Goal: Information Seeking & Learning: Stay updated

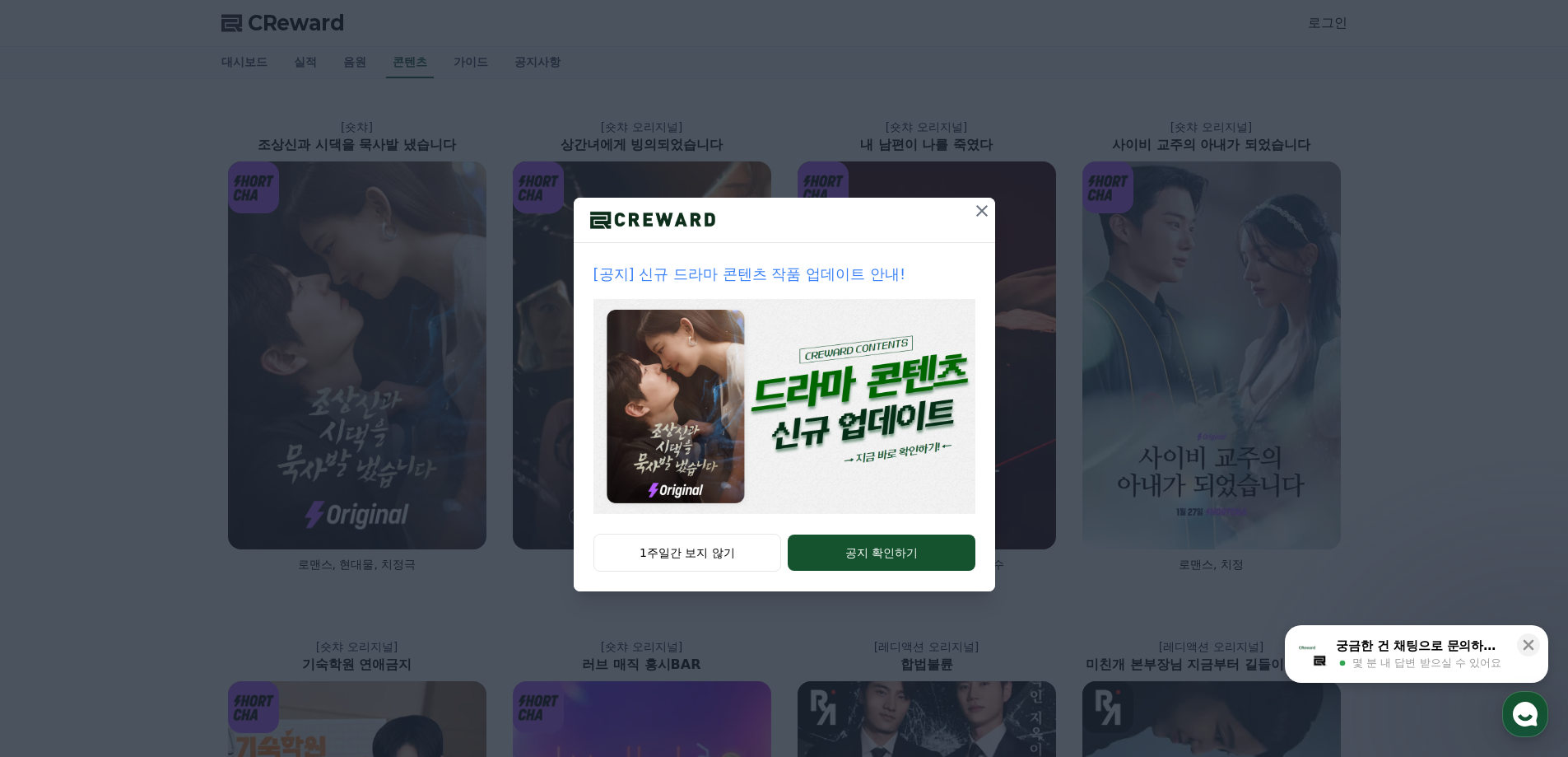
click at [983, 213] on icon at bounding box center [982, 210] width 12 height 12
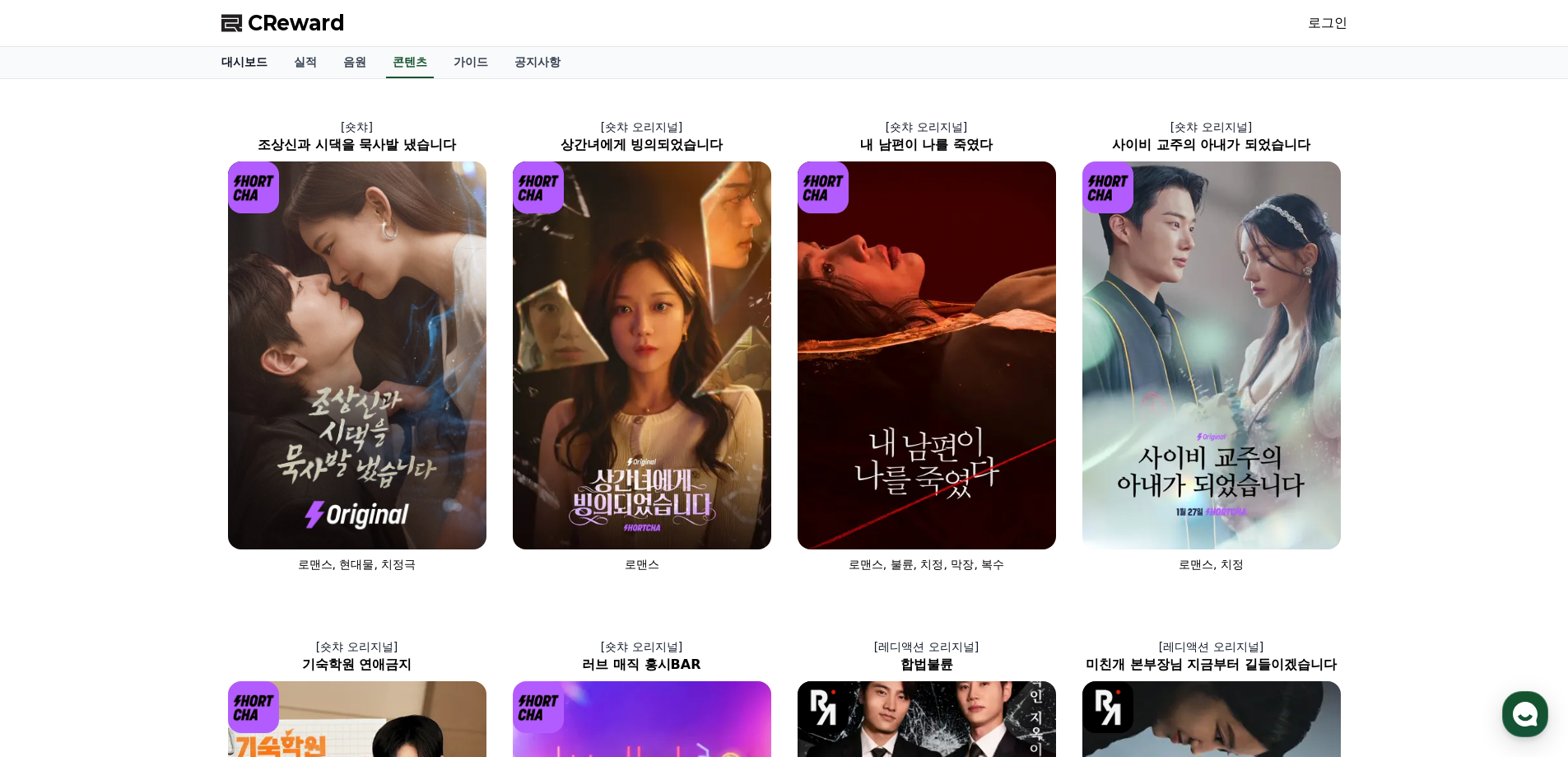
click at [254, 59] on link "대시보드" at bounding box center [244, 62] width 72 height 32
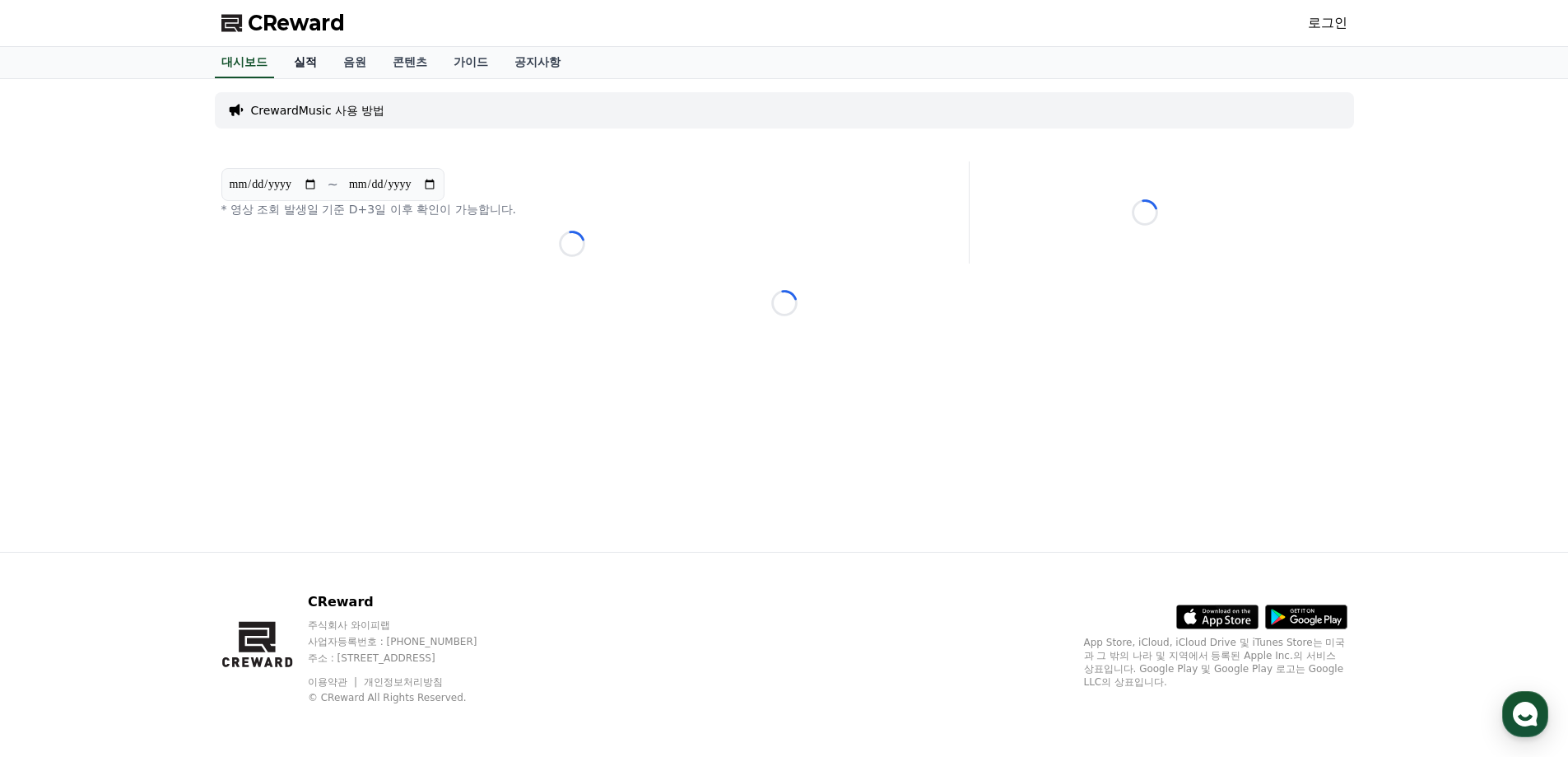
click at [307, 61] on link "실적" at bounding box center [305, 62] width 50 height 32
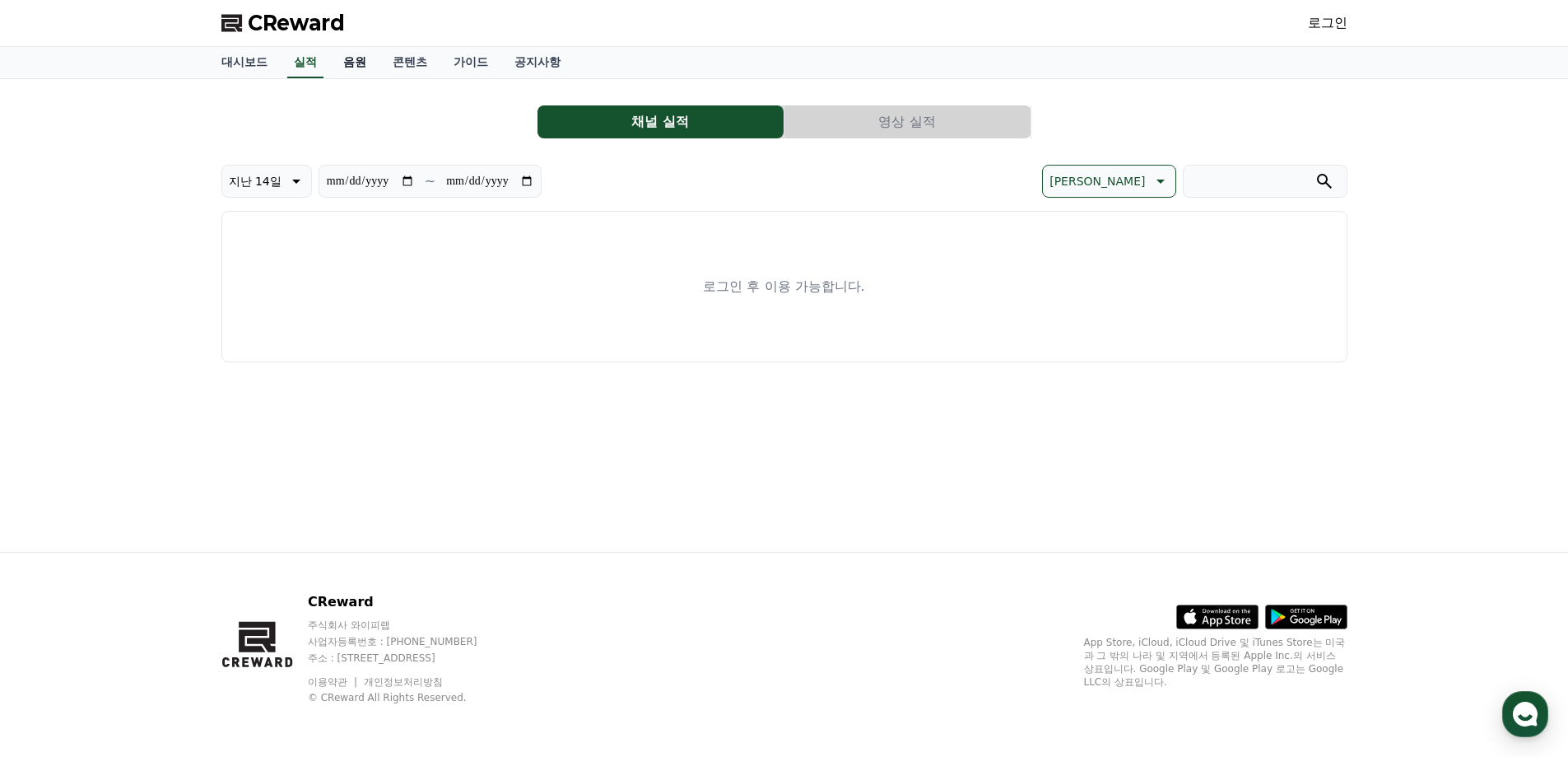
click at [352, 64] on link "음원" at bounding box center [355, 62] width 50 height 32
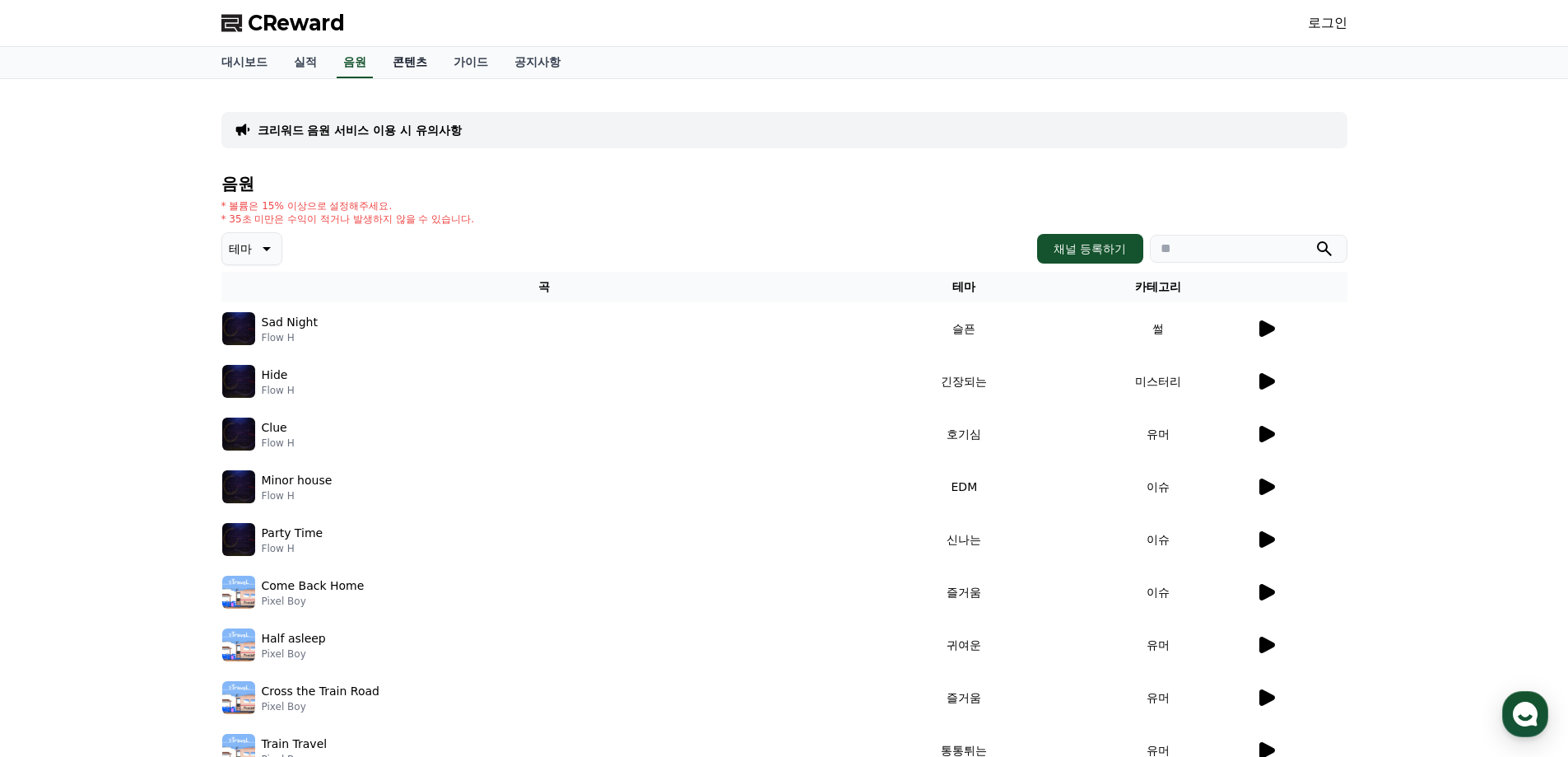
click at [415, 62] on link "콘텐츠" at bounding box center [409, 62] width 61 height 32
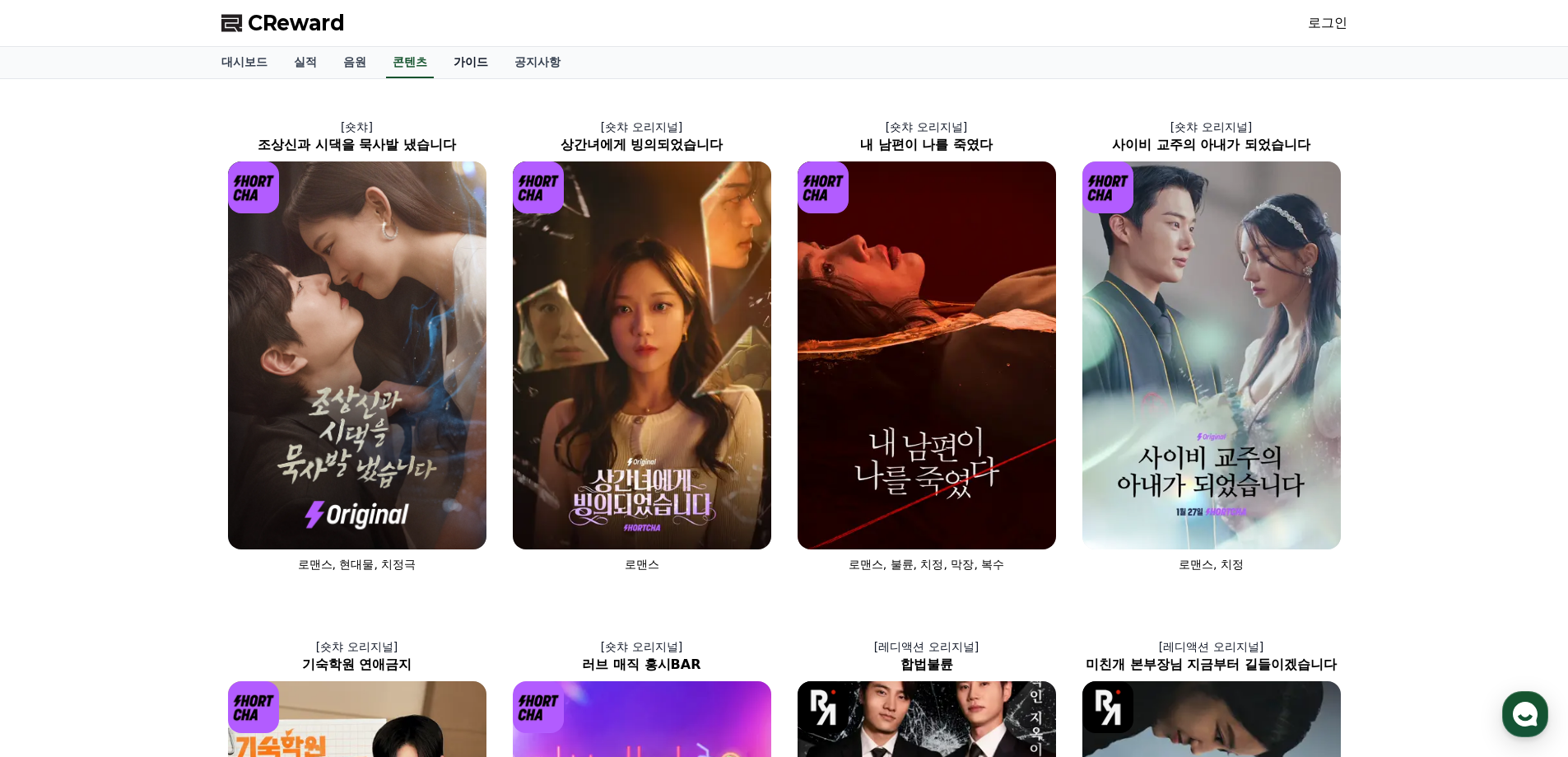
click at [468, 60] on link "가이드" at bounding box center [471, 62] width 61 height 32
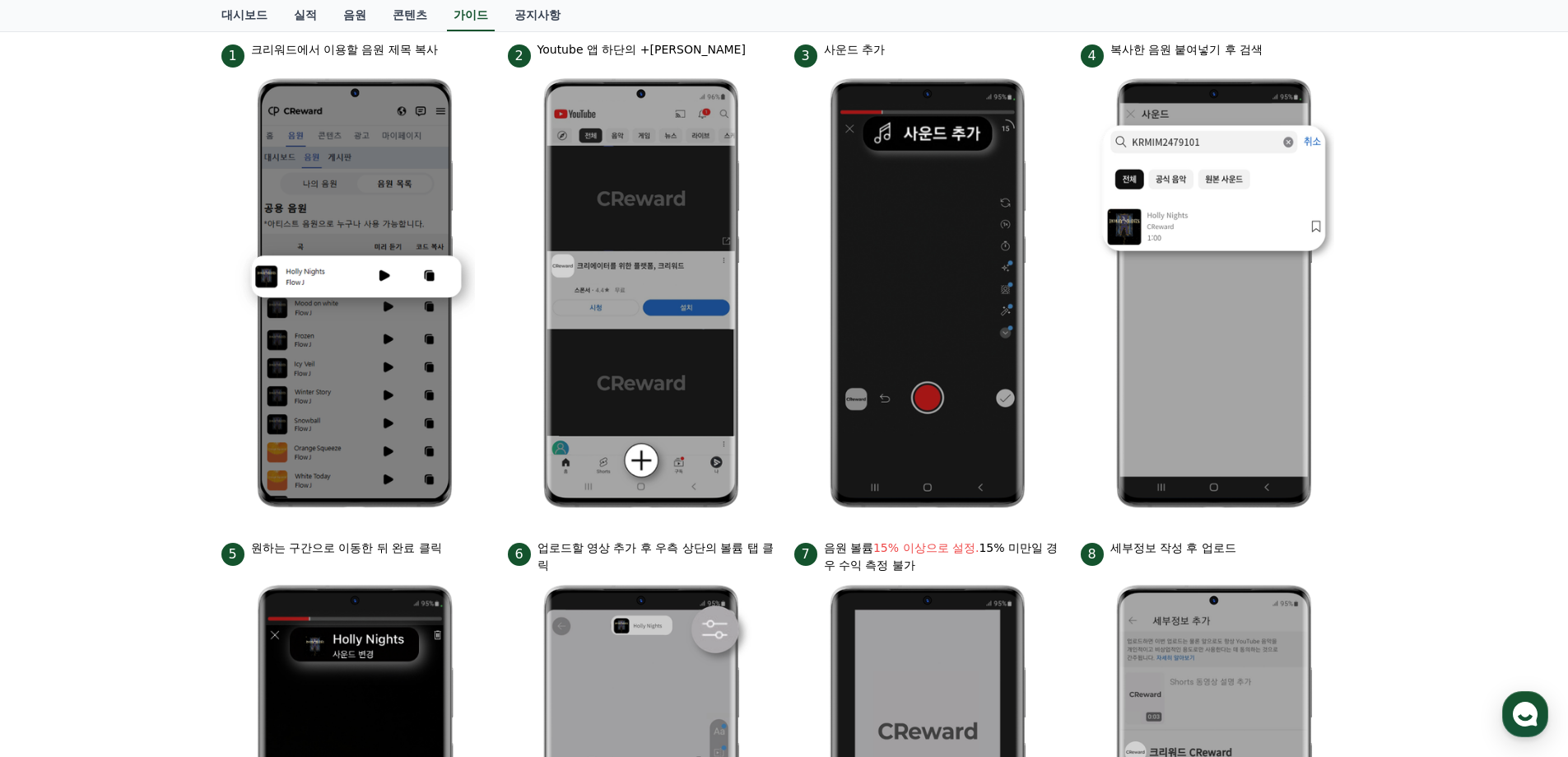
scroll to position [155, 0]
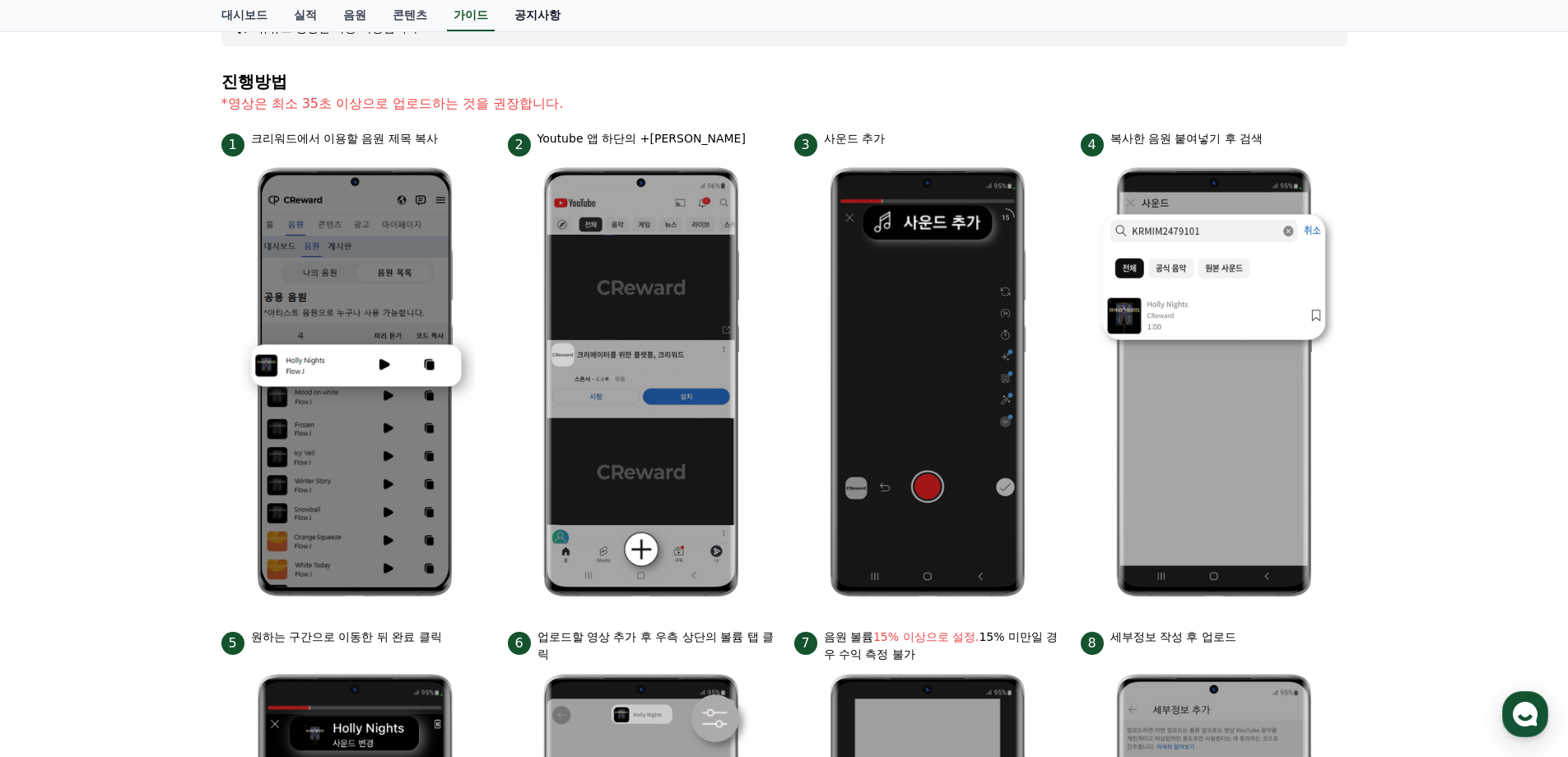
click at [540, 14] on link "공지사항" at bounding box center [538, 15] width 72 height 32
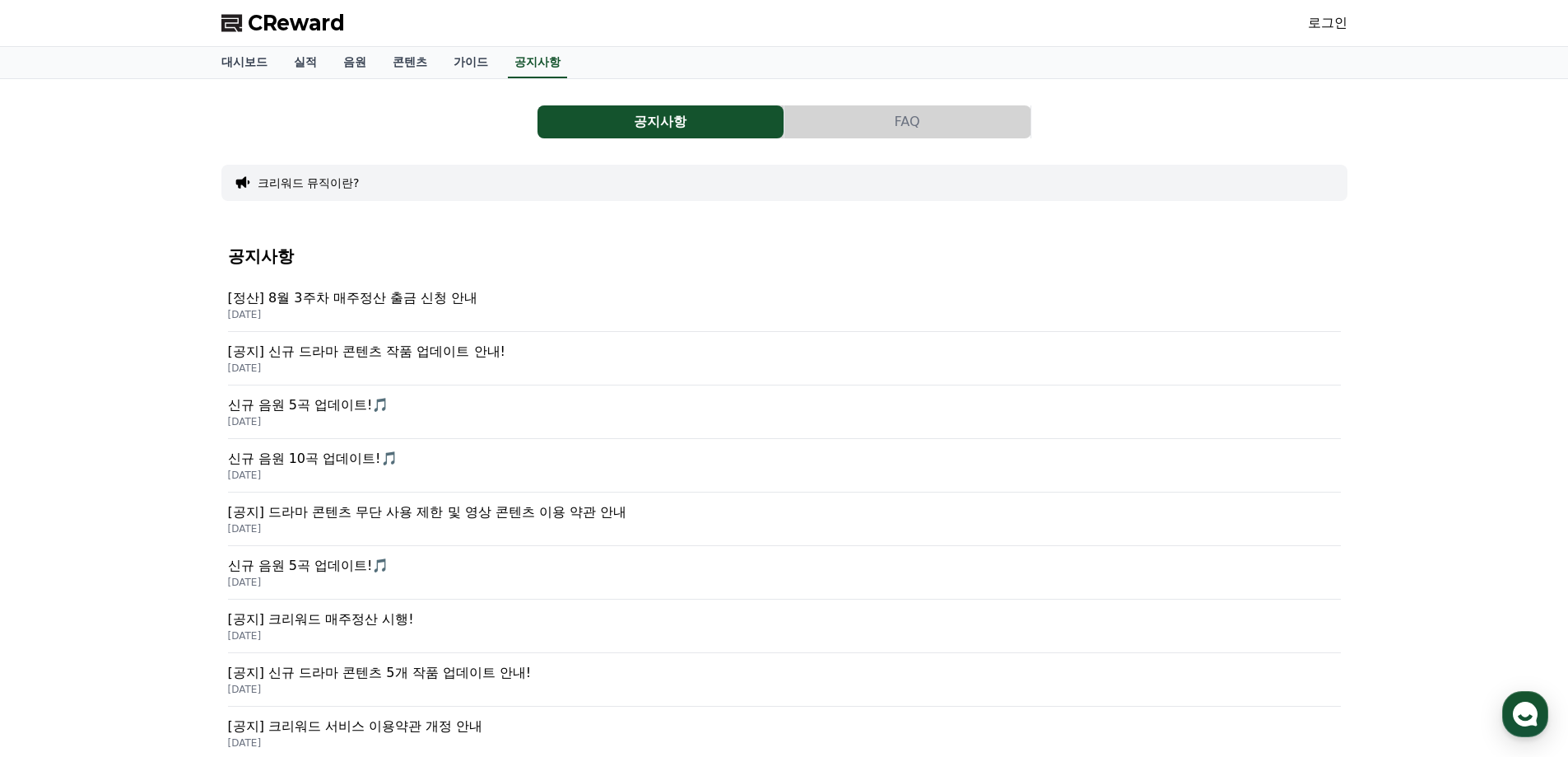
click at [446, 290] on p "[정산] 8월 3주차 매주정산 출금 신청 안내" at bounding box center [785, 298] width 1114 height 20
